Goal: Transaction & Acquisition: Book appointment/travel/reservation

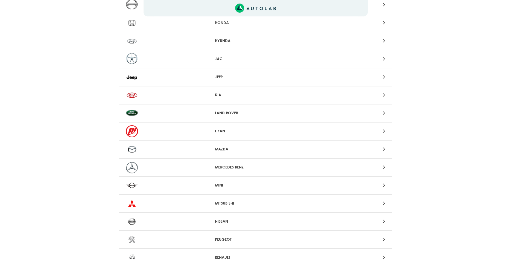
scroll to position [335, 0]
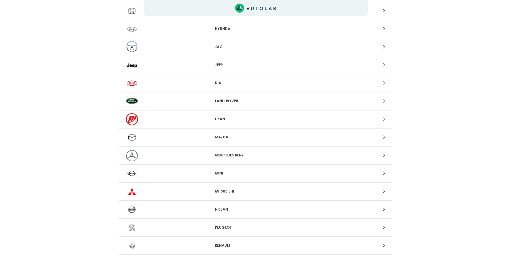
click at [240, 154] on p "MERCEDES BENZ" at bounding box center [255, 155] width 81 height 6
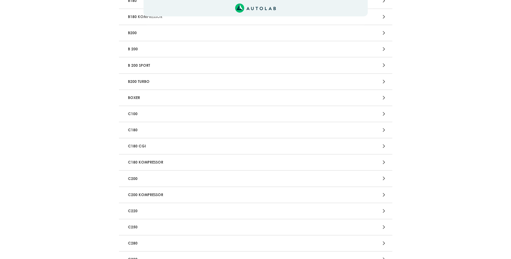
scroll to position [223, 0]
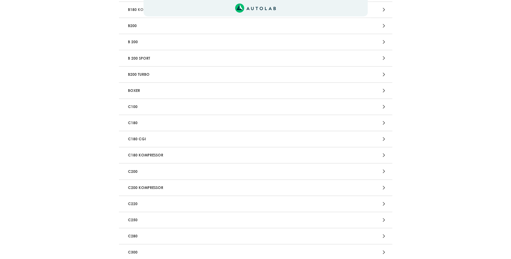
click at [136, 208] on p "C220" at bounding box center [211, 204] width 170 height 10
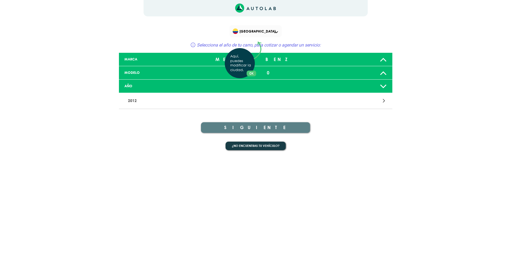
click at [181, 89] on div "Aquí, puedes modificar la ciudad. OK .aex,.bex{fill:none!important;stroke:#50c4…" at bounding box center [255, 129] width 511 height 259
click at [382, 86] on icon at bounding box center [383, 86] width 7 height 11
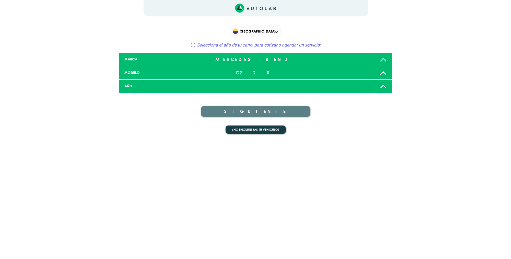
click at [381, 85] on icon at bounding box center [383, 86] width 7 height 11
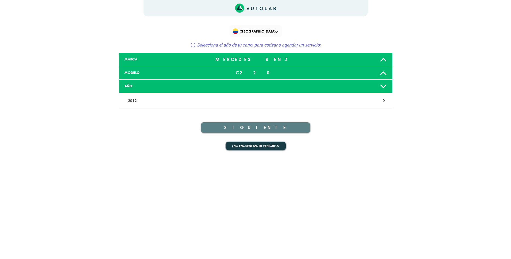
click at [168, 101] on p "2012" at bounding box center [211, 101] width 170 height 10
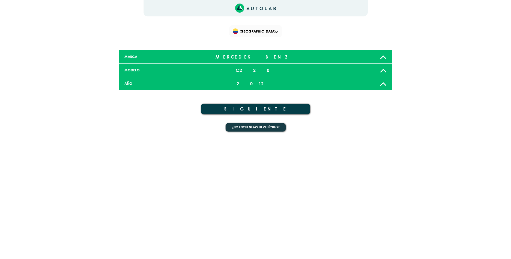
click at [383, 82] on icon at bounding box center [383, 83] width 7 height 11
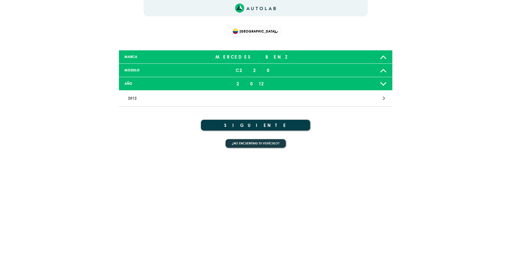
click at [386, 69] on icon at bounding box center [383, 70] width 7 height 11
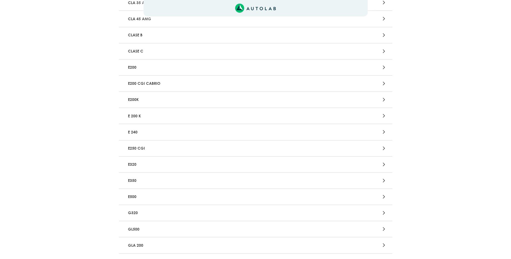
scroll to position [697, 0]
click at [143, 163] on p "GLC 220 D" at bounding box center [211, 164] width 170 height 10
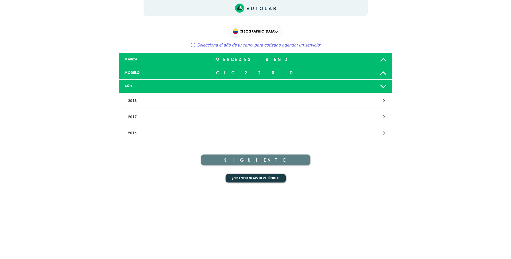
click at [205, 100] on p "2018" at bounding box center [211, 101] width 170 height 10
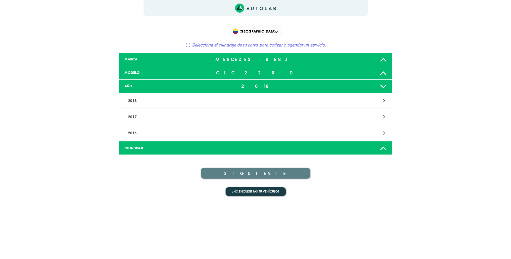
click at [258, 147] on div at bounding box center [256, 148] width 90 height 4
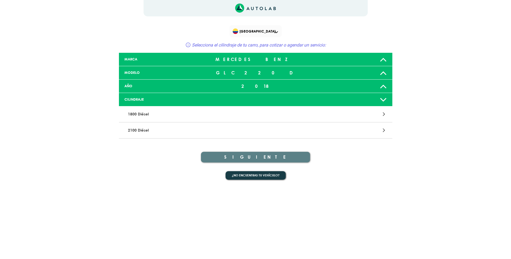
click at [149, 130] on p "2100 Diésel" at bounding box center [211, 130] width 170 height 10
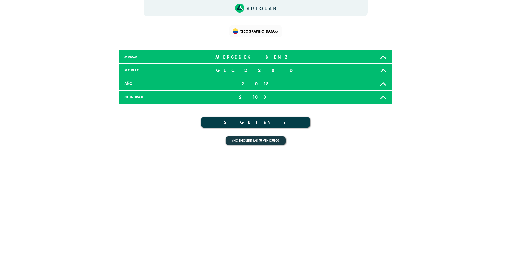
click at [265, 122] on button "SIGUIENTE" at bounding box center [255, 122] width 109 height 11
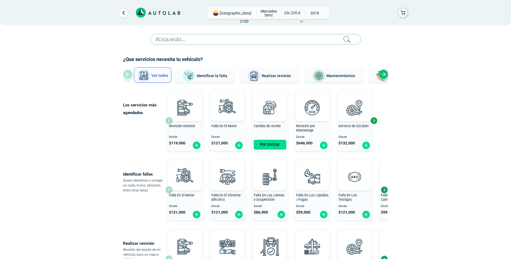
click at [354, 77] on button "Mantenimientos" at bounding box center [333, 74] width 59 height 15
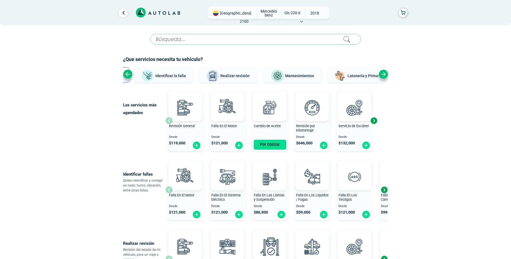
click at [302, 76] on span "Mantenimientos" at bounding box center [299, 76] width 29 height 4
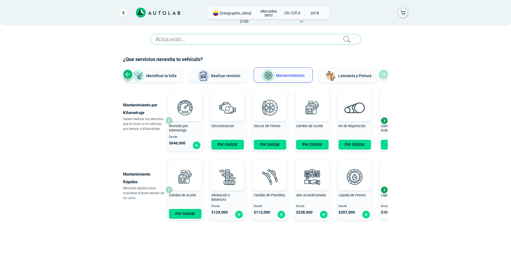
click at [311, 127] on span "Cambio de Aceite" at bounding box center [309, 126] width 27 height 4
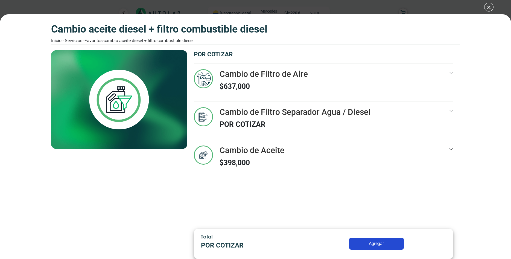
click at [491, 6] on div "CAMBIO ACEITE DIESEL + FILTRO COMBUSTIBLE DIESEL Inicio - Servicios - Favoritos…" at bounding box center [255, 129] width 511 height 259
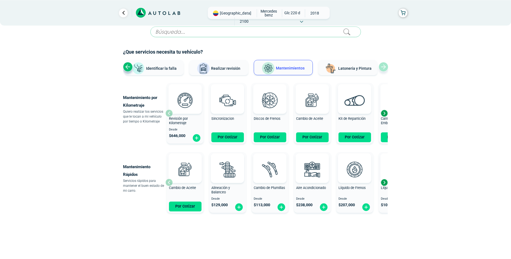
scroll to position [11, 0]
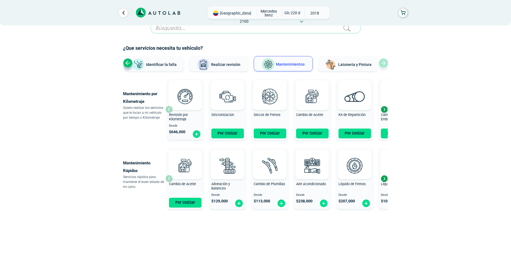
click at [383, 179] on div "Next slide" at bounding box center [384, 178] width 8 height 8
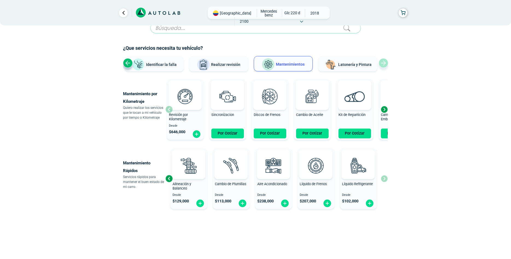
click at [171, 178] on div "Previous slide" at bounding box center [169, 178] width 8 height 8
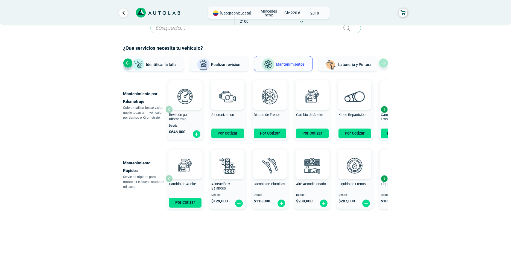
click at [179, 125] on span "Desde" at bounding box center [185, 126] width 33 height 4
